Goal: Check status

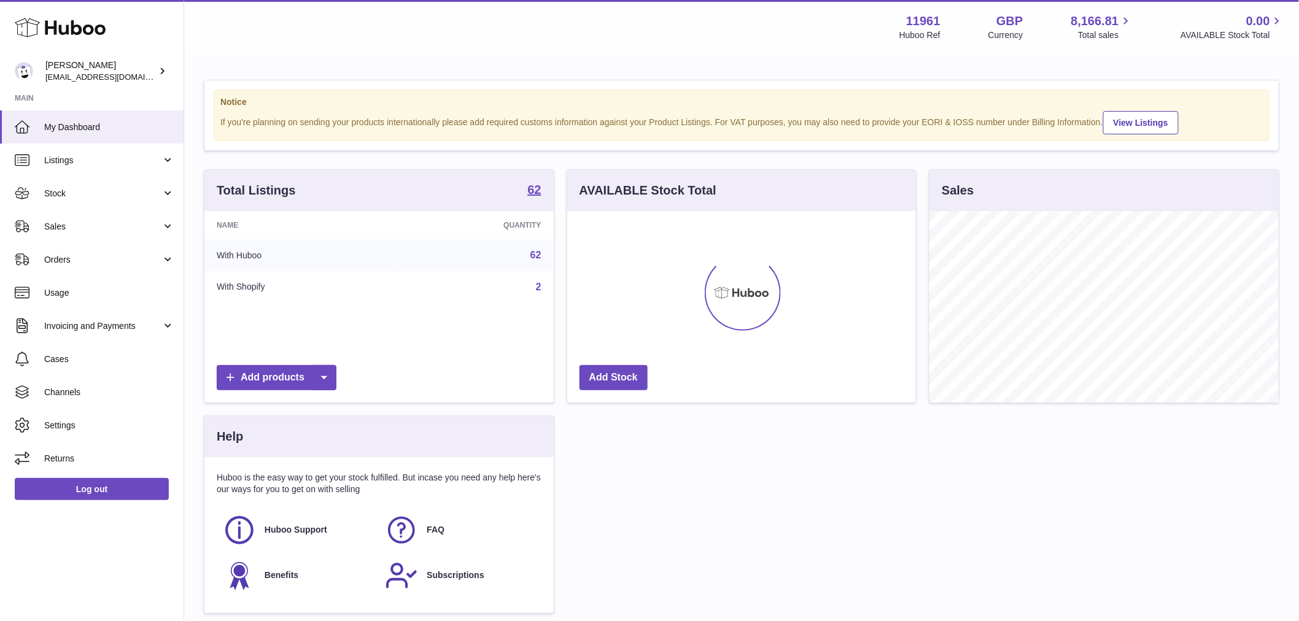
scroll to position [192, 349]
click at [79, 221] on span "Sales" at bounding box center [102, 227] width 117 height 12
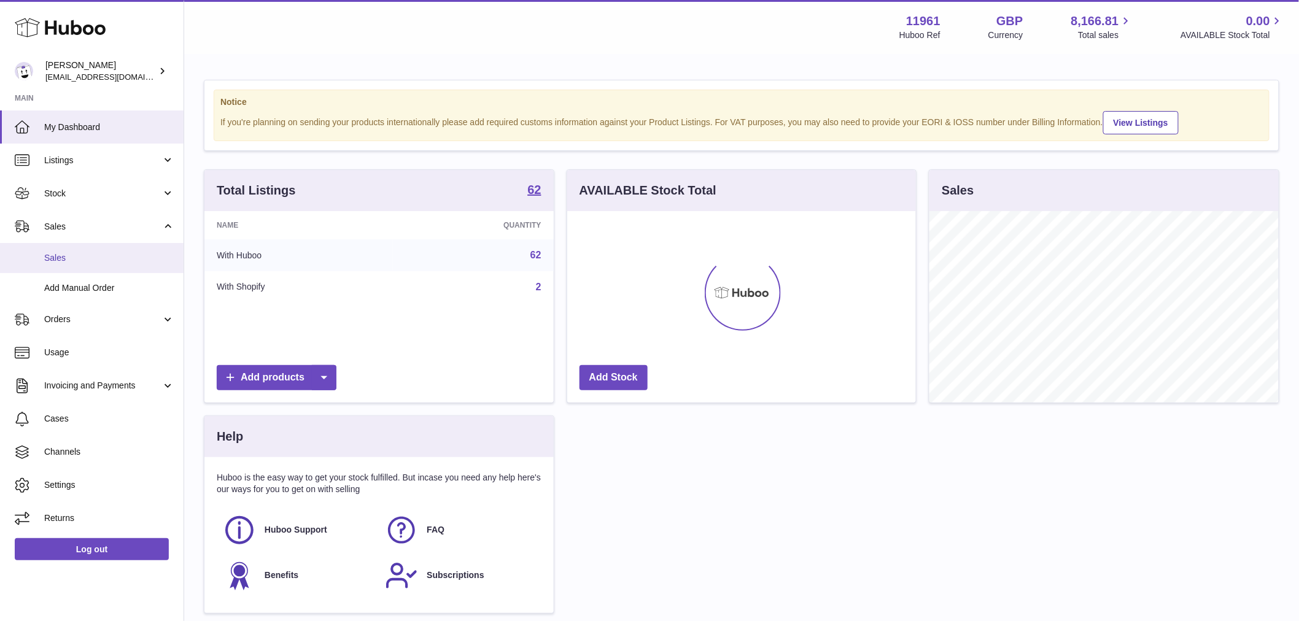
click at [72, 257] on span "Sales" at bounding box center [109, 258] width 130 height 12
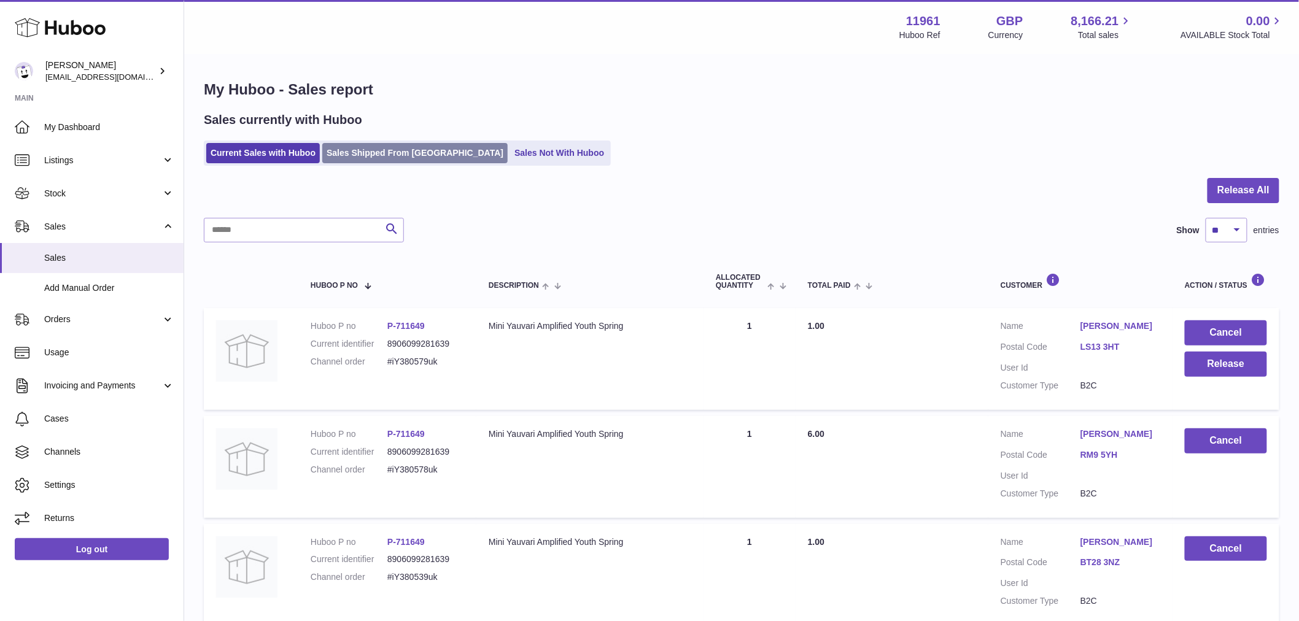
click at [364, 146] on link "Sales Shipped From [GEOGRAPHIC_DATA]" at bounding box center [414, 153] width 185 height 20
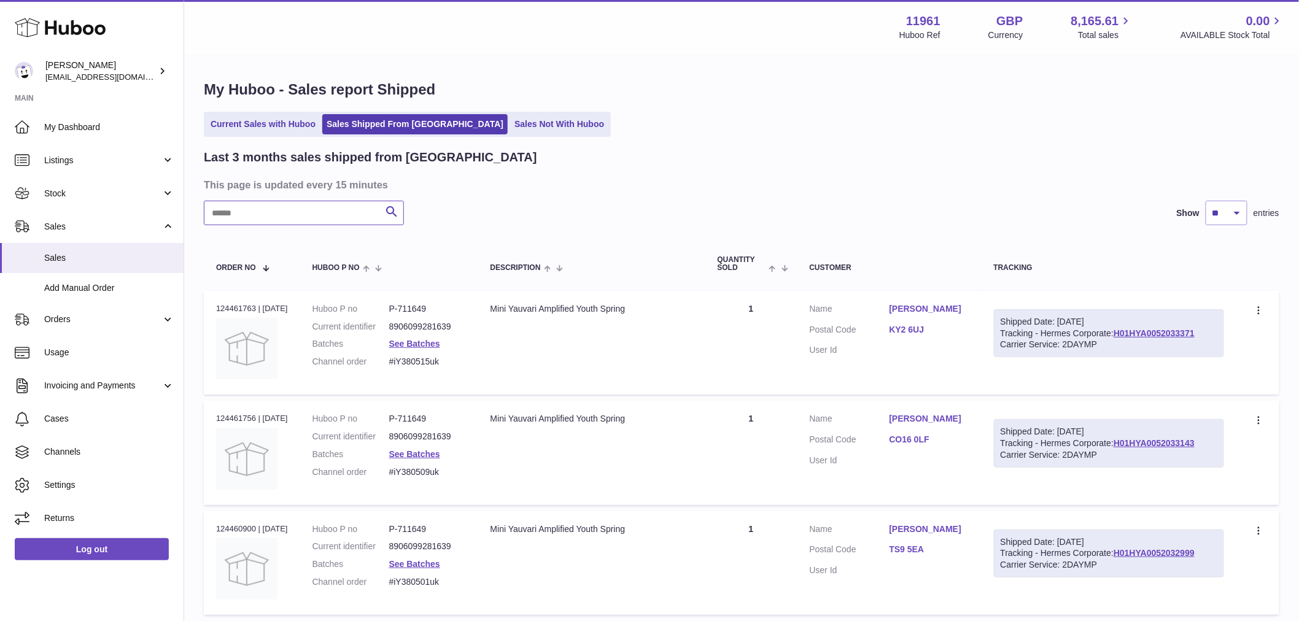
paste input "**********"
type input "**********"
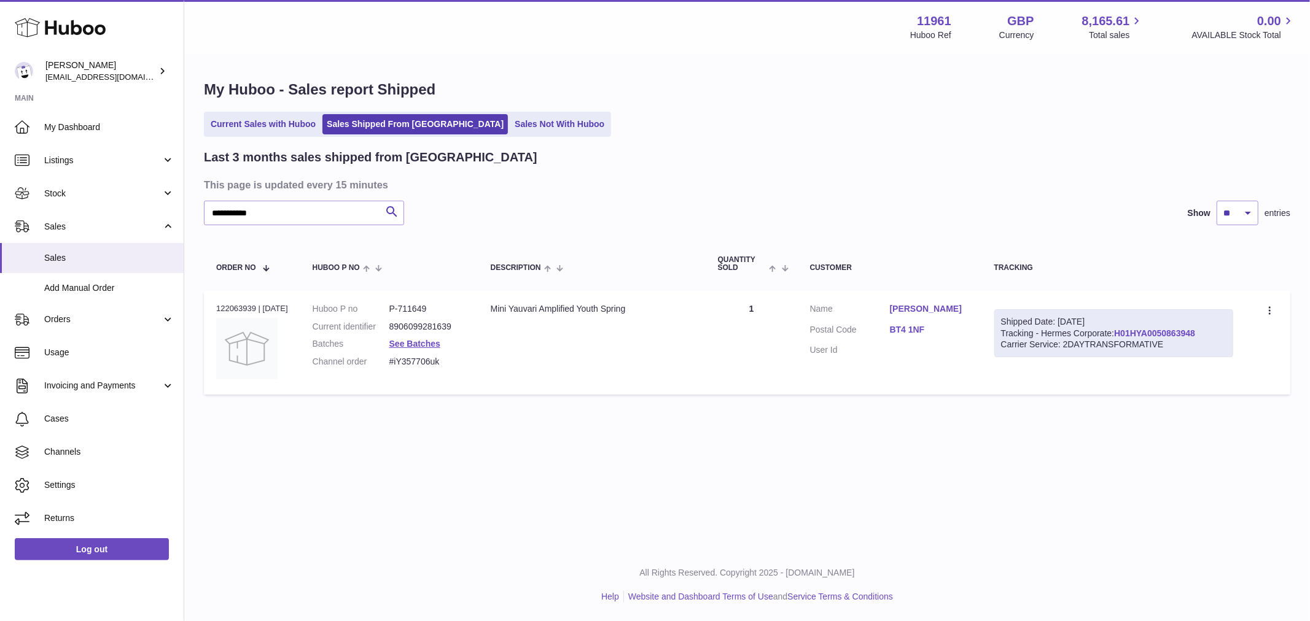
copy link "H01HYA0050863948"
drag, startPoint x: 1226, startPoint y: 329, endPoint x: 1133, endPoint y: 335, distance: 92.3
click at [1133, 335] on div "Shipped Date: 1st Aug 2025 Tracking - Hermes Corporate: H01HYA0050863948 Carrie…" at bounding box center [1113, 333] width 239 height 49
click at [1161, 334] on link "H01HYA0050863948" at bounding box center [1154, 333] width 81 height 10
click at [915, 324] on link "BT4 1NF" at bounding box center [930, 330] width 80 height 12
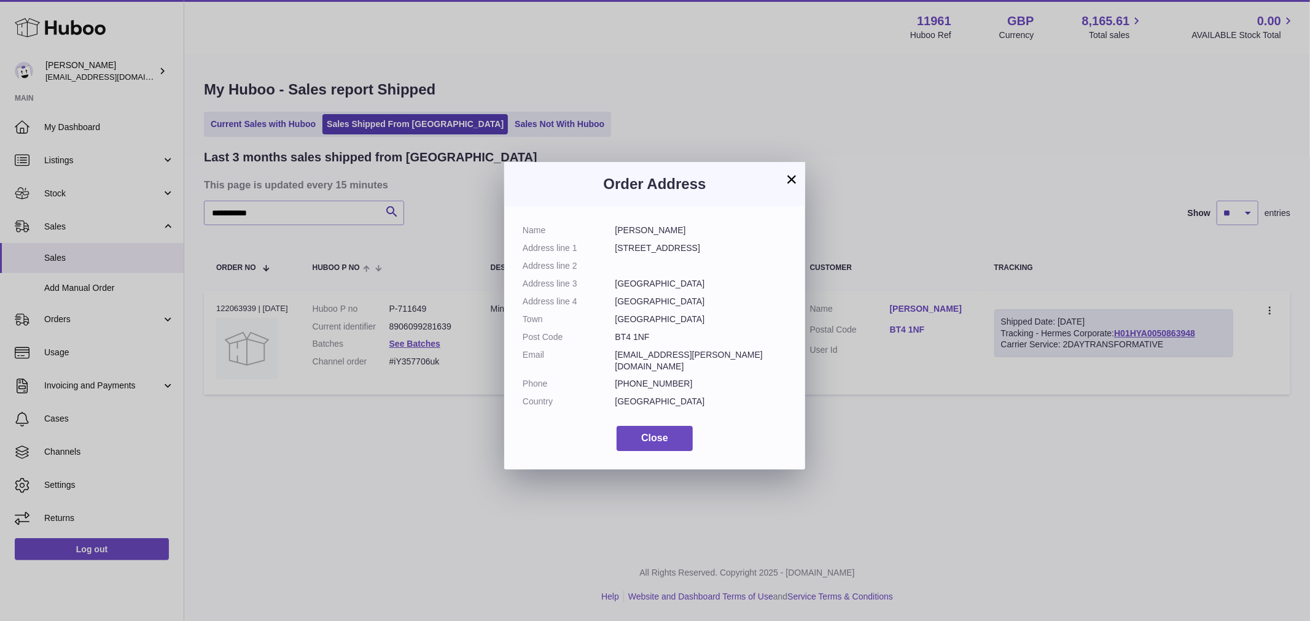
drag, startPoint x: 643, startPoint y: 333, endPoint x: 614, endPoint y: 334, distance: 29.5
click at [614, 334] on dl "Name Amanda Lynas Address line 1 36 Connsbrook park Address line 2 Address line…" at bounding box center [655, 319] width 264 height 189
copy dl "BT4 1NF"
